Goal: Transaction & Acquisition: Purchase product/service

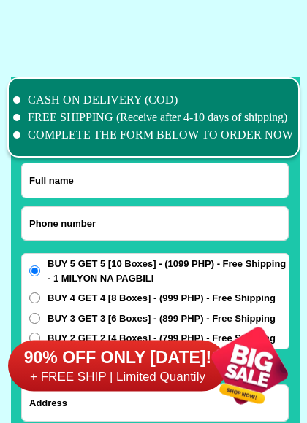
scroll to position [11276, 0]
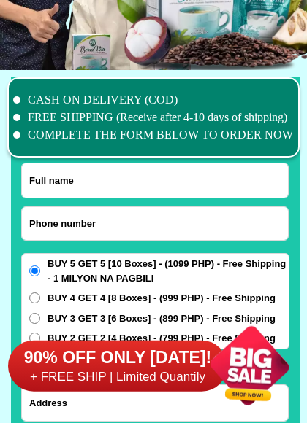
click at [16, 102] on li "CASH ON DELIVERY (COD)" at bounding box center [153, 100] width 280 height 18
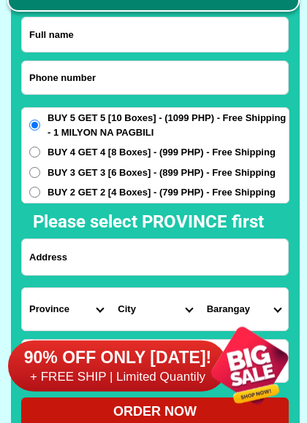
scroll to position [11422, 0]
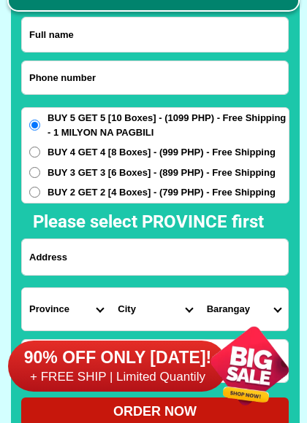
click at [38, 189] on input "BUY 2 GET 2 [4 Boxes] - (799 PHP) - Free Shipping" at bounding box center [34, 192] width 11 height 11
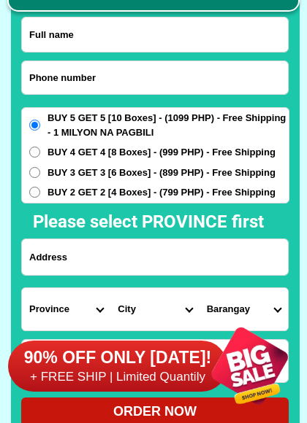
radio input "true"
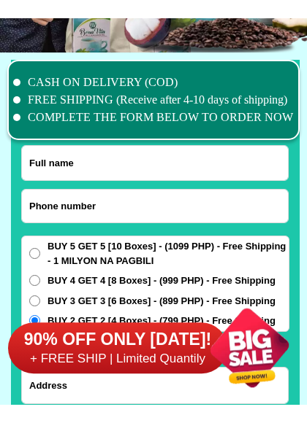
scroll to position [11314, 0]
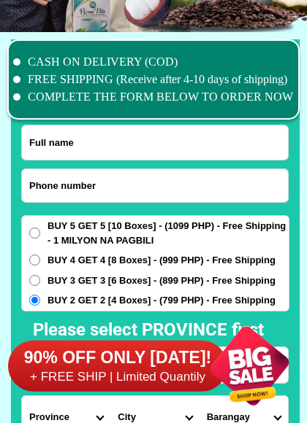
click at [171, 136] on input "Input full_name" at bounding box center [155, 143] width 266 height 34
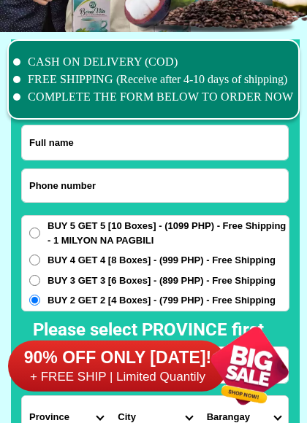
type input "[PERSON_NAME]"
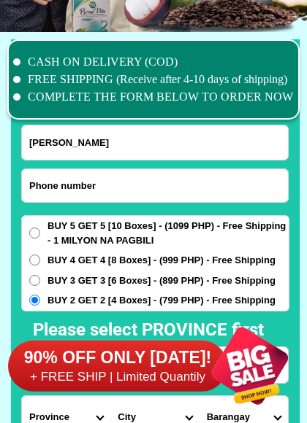
type input "09952733836"
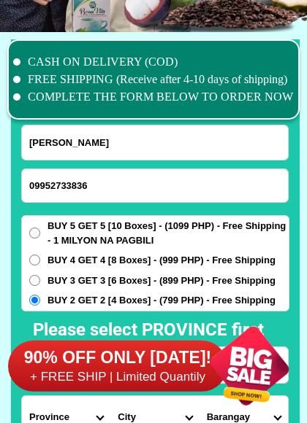
select select "Select province"
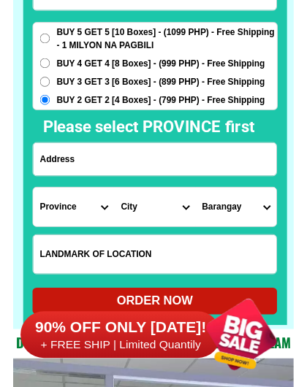
scroll to position [11503, 0]
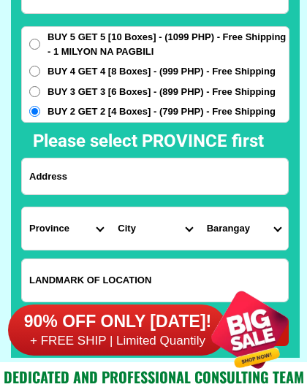
click at [184, 177] on input "Input address" at bounding box center [155, 176] width 266 height 36
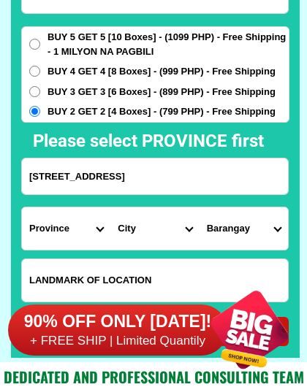
type input "[STREET_ADDRESS]"
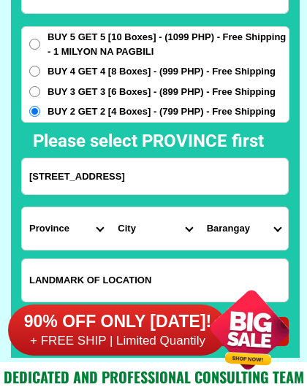
click at [98, 228] on select "Province [GEOGRAPHIC_DATA] [GEOGRAPHIC_DATA][PERSON_NAME][GEOGRAPHIC_DATA][GEOG…" at bounding box center [66, 228] width 88 height 42
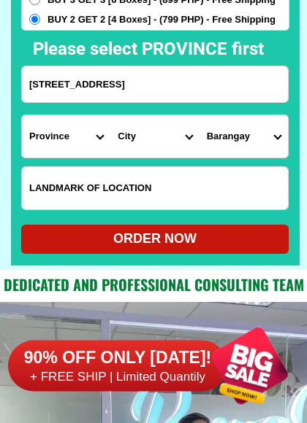
scroll to position [11596, 0]
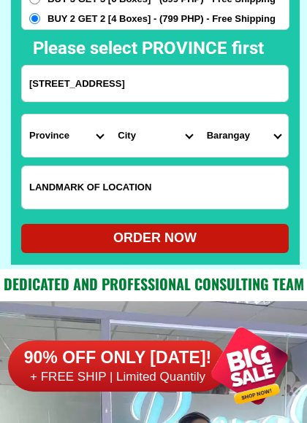
click at [100, 140] on select "Province [GEOGRAPHIC_DATA] [GEOGRAPHIC_DATA][PERSON_NAME][GEOGRAPHIC_DATA][GEOG…" at bounding box center [66, 136] width 88 height 42
select select "63_219"
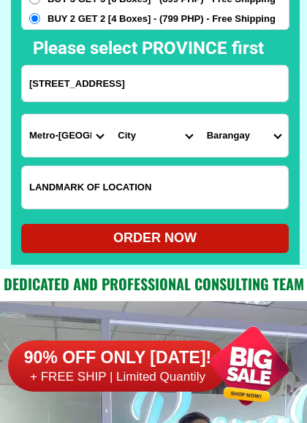
click at [185, 134] on select "City [GEOGRAPHIC_DATA] [GEOGRAPHIC_DATA] [GEOGRAPHIC_DATA] [GEOGRAPHIC_DATA]-ci…" at bounding box center [154, 136] width 88 height 42
select select "63_2191080"
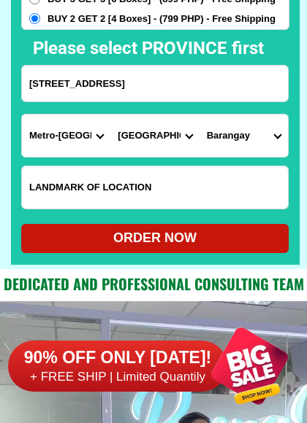
click at [273, 139] on select "[GEOGRAPHIC_DATA] Bagbaguin Balangkas Bignay [PERSON_NAME] Canumay [GEOGRAPHIC_…" at bounding box center [243, 136] width 88 height 42
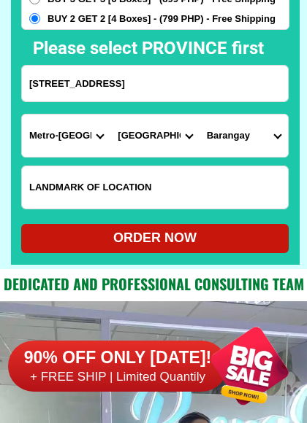
select select "63_2191080218"
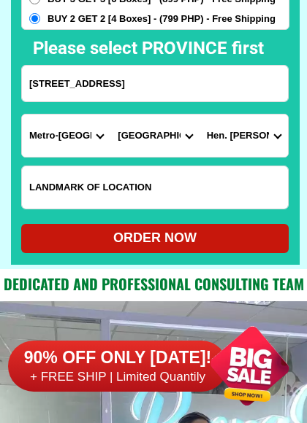
click at [173, 183] on input "Input LANDMARKOFLOCATION" at bounding box center [155, 187] width 266 height 42
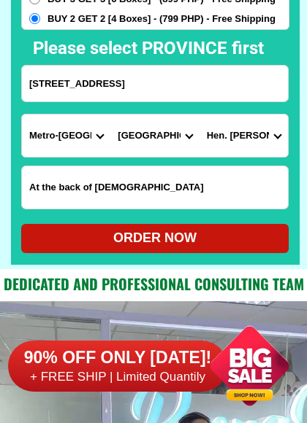
click at [174, 238] on div "ORDER NOW" at bounding box center [154, 238] width 267 height 20
type input "At the back of [DEMOGRAPHIC_DATA]"
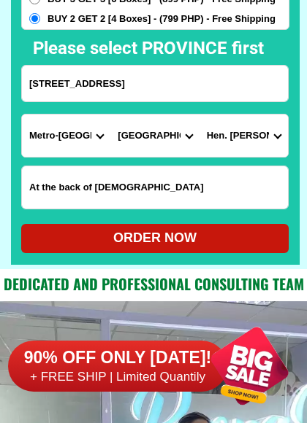
radio input "true"
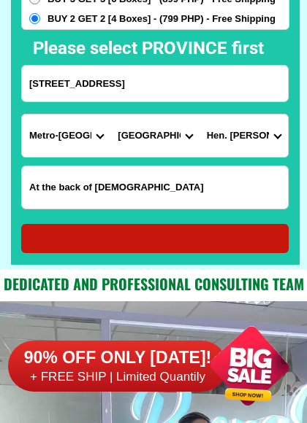
radio input "true"
